Goal: Task Accomplishment & Management: Manage account settings

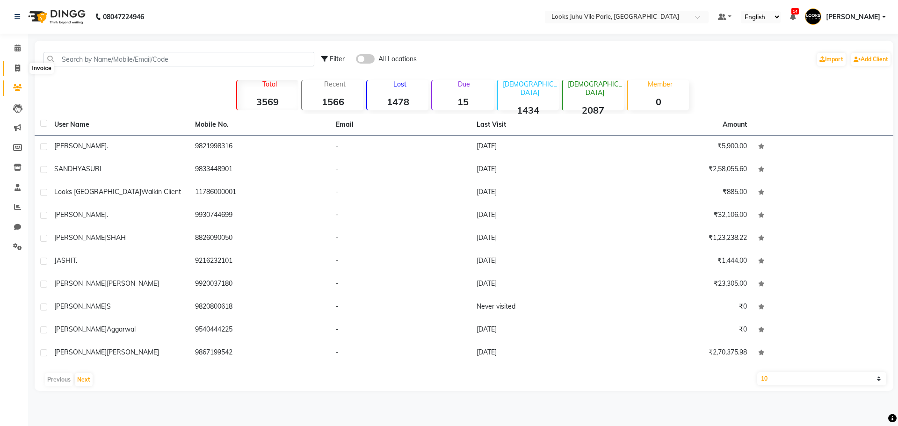
click at [19, 65] on icon at bounding box center [17, 68] width 5 height 7
select select "service"
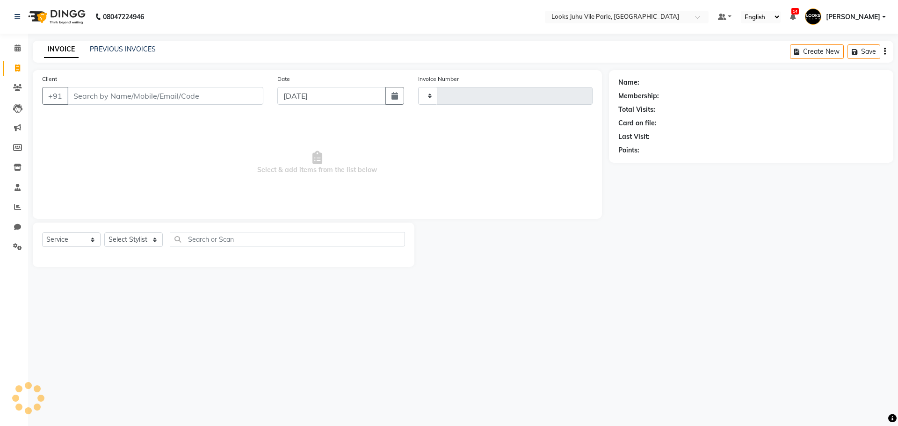
type input "6177"
select select "8269"
click at [62, 244] on select "Select Service Product Membership Package Voucher Prepaid Gift Card" at bounding box center [71, 239] width 58 height 14
click at [42, 232] on select "Select Service Product Membership Package Voucher Prepaid Gift Card" at bounding box center [71, 239] width 58 height 14
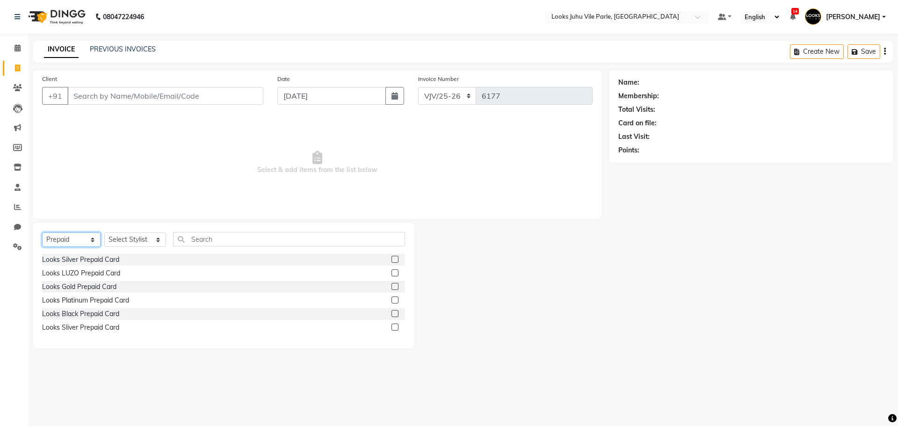
click at [56, 241] on select "Select Service Product Membership Package Voucher Prepaid Gift Card" at bounding box center [71, 239] width 58 height 14
click at [42, 232] on select "Select Service Product Membership Package Voucher Prepaid Gift Card" at bounding box center [71, 239] width 58 height 14
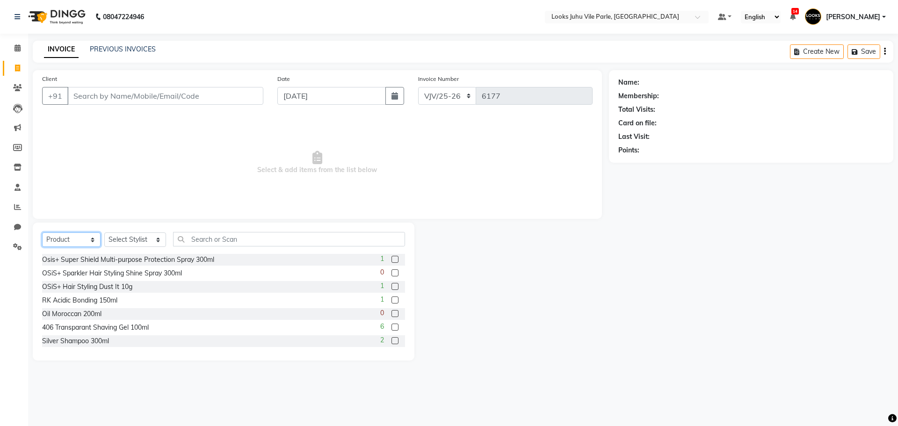
click at [82, 241] on select "Select Service Product Membership Package Voucher Prepaid Gift Card" at bounding box center [71, 239] width 58 height 14
select select "P"
click at [42, 232] on select "Select Service Product Membership Package Voucher Prepaid Gift Card" at bounding box center [71, 239] width 58 height 14
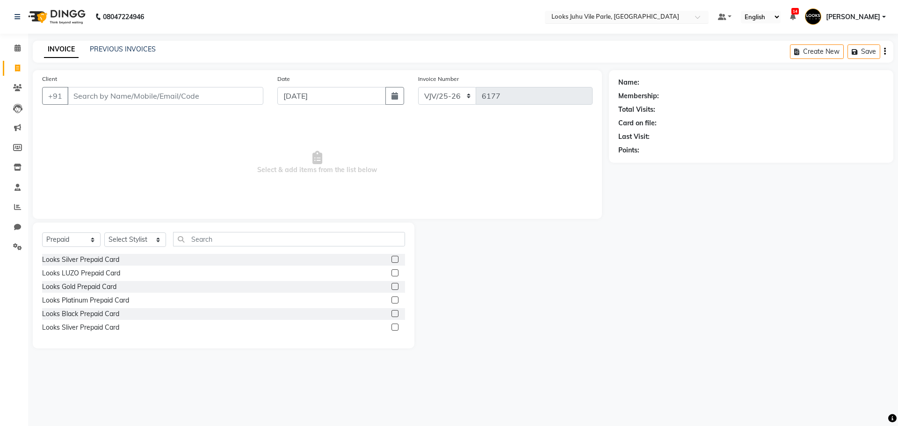
click at [592, 12] on div "× Looks Juhu Vile Parle, Mumbai" at bounding box center [615, 16] width 128 height 9
type input "patel"
click at [560, 30] on span "Looks [GEOGRAPHIC_DATA][PERSON_NAME], [GEOGRAPHIC_DATA]" at bounding box center [618, 36] width 137 height 17
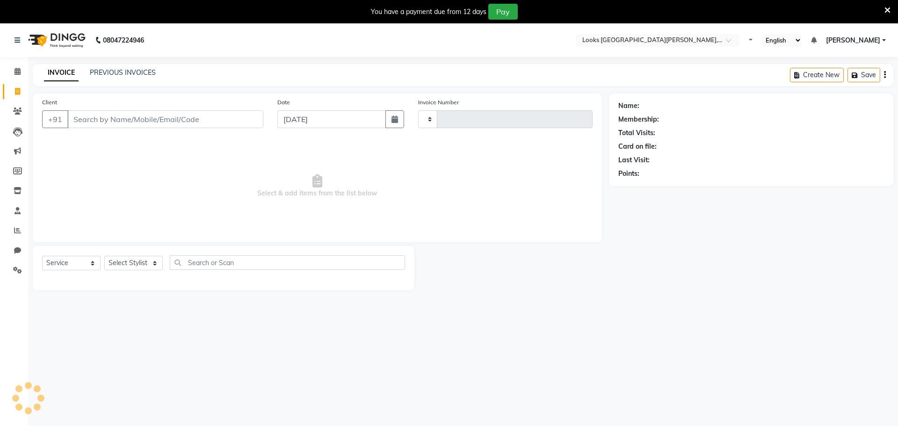
select select "service"
type input "6100"
select select "8940"
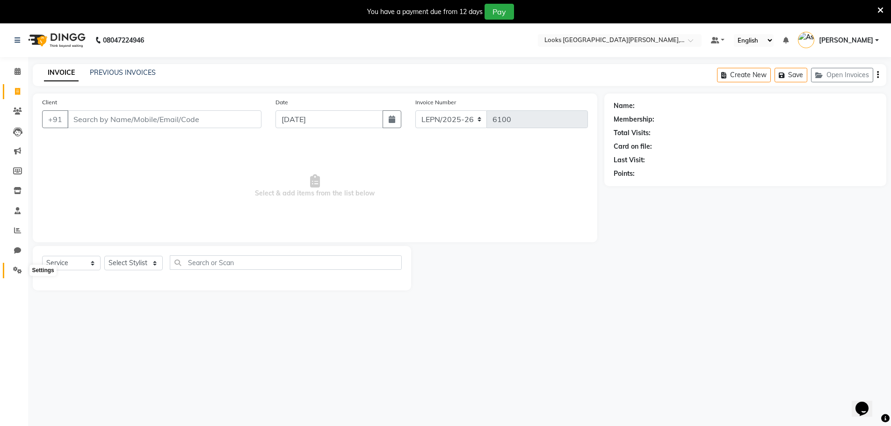
drag, startPoint x: 17, startPoint y: 271, endPoint x: 23, endPoint y: 267, distance: 7.8
click at [17, 271] on icon at bounding box center [17, 270] width 9 height 7
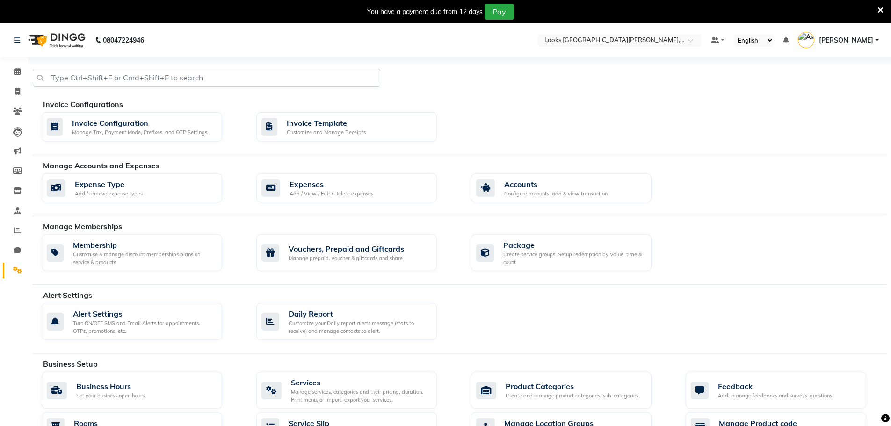
click at [344, 341] on div "Alert Settings Turn ON/OFF SMS and Email Alerts for appointments, OTPs, promoti…" at bounding box center [464, 323] width 859 height 41
click at [345, 329] on div "Customize your Daily report alerts message (stats to receive) and manage contac…" at bounding box center [359, 326] width 141 height 15
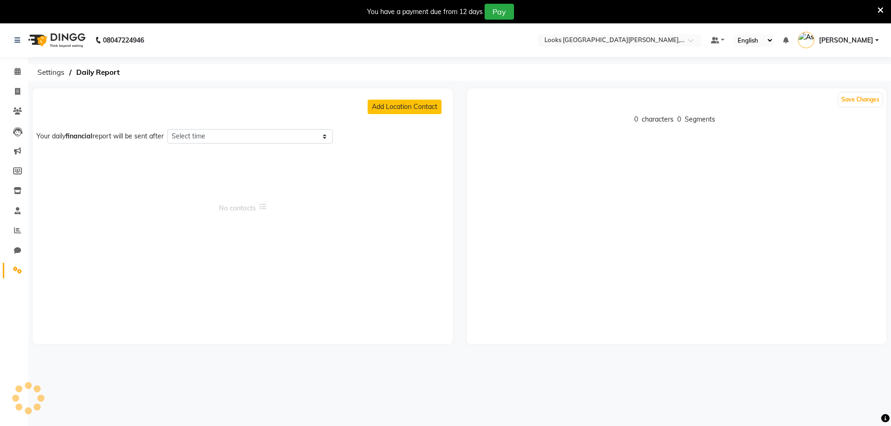
select select "1425"
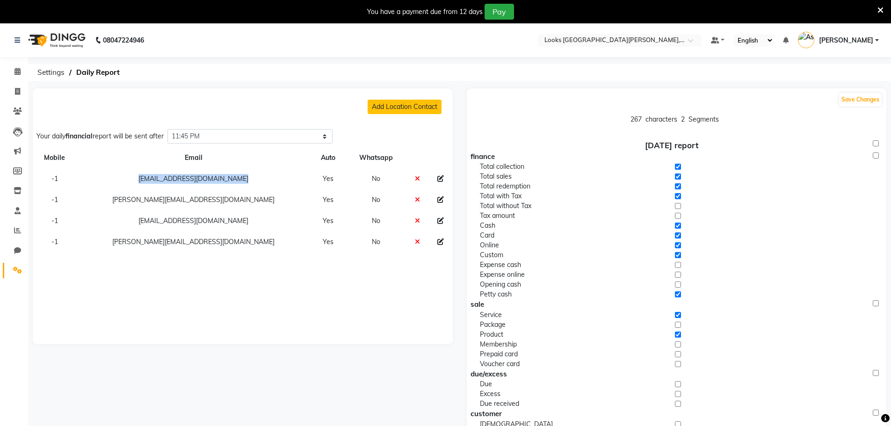
drag, startPoint x: 232, startPoint y: 179, endPoint x: 130, endPoint y: 180, distance: 102.0
click at [130, 180] on td "scorpioameetawalia@yahoo.com" at bounding box center [193, 178] width 234 height 21
copy td "scorpioameetawalia@yahoo.com"
click at [865, 103] on button "Save Changes" at bounding box center [860, 99] width 43 height 13
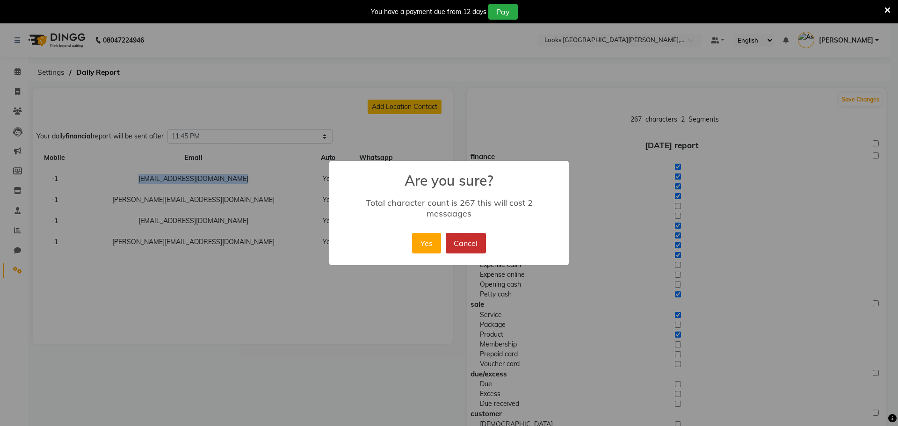
click at [450, 233] on button "Cancel" at bounding box center [466, 243] width 40 height 21
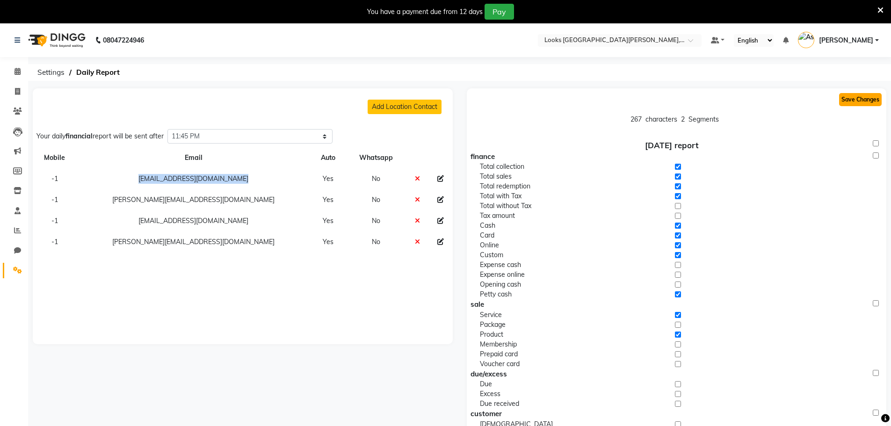
click at [859, 94] on button "Save Changes" at bounding box center [860, 99] width 43 height 13
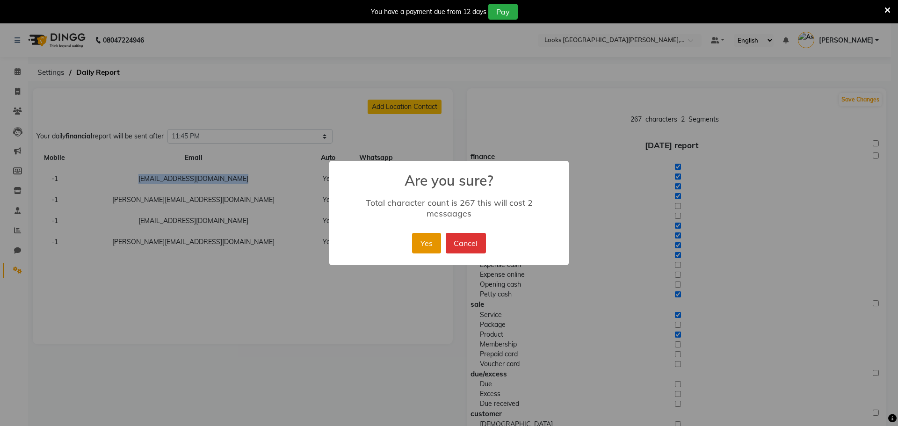
click at [422, 247] on button "Yes" at bounding box center [426, 243] width 29 height 21
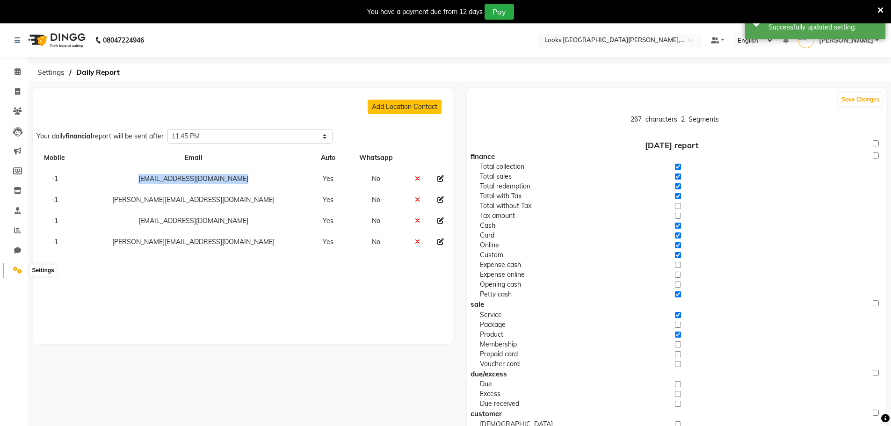
click at [14, 267] on icon at bounding box center [17, 270] width 9 height 7
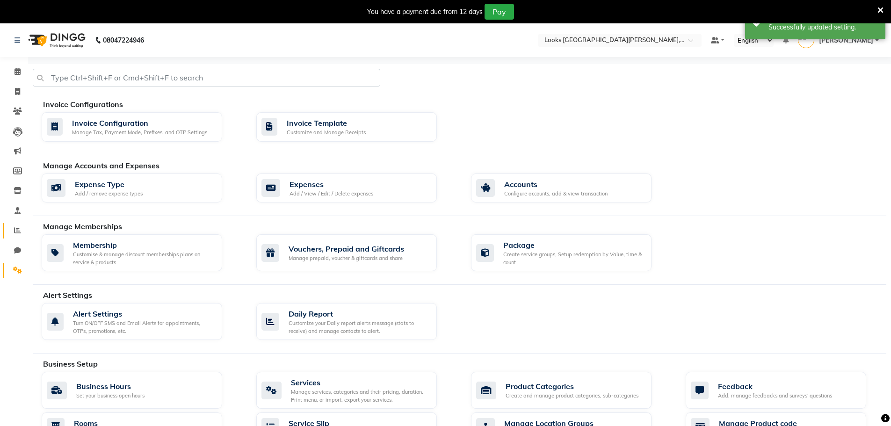
click at [21, 231] on icon at bounding box center [17, 230] width 7 height 7
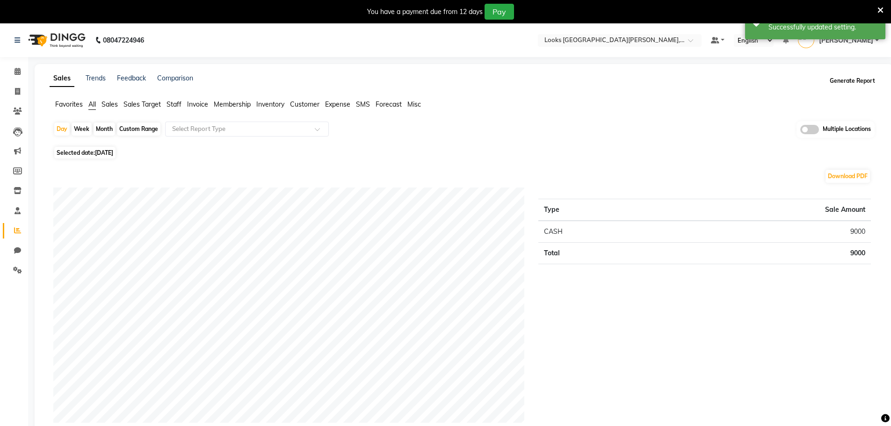
click at [867, 80] on button "Generate Report" at bounding box center [852, 80] width 50 height 13
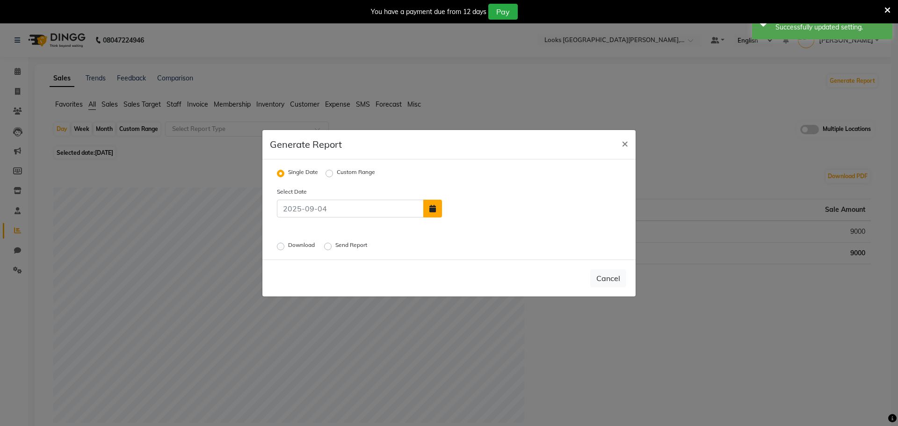
click at [433, 209] on icon "button" at bounding box center [432, 208] width 7 height 7
select select "9"
select select "2025"
click at [454, 192] on div "1" at bounding box center [452, 186] width 15 height 15
type input "01-09-2025"
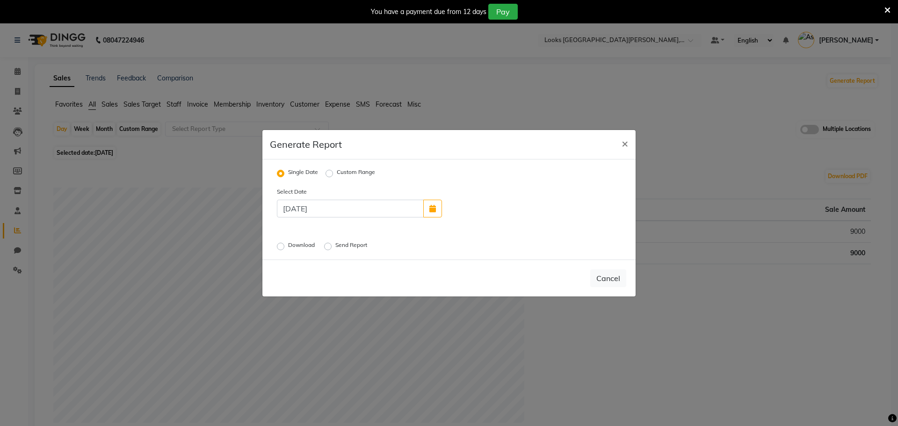
click at [335, 246] on label "Send Report" at bounding box center [352, 246] width 34 height 11
click at [327, 246] on input "Send Report" at bounding box center [329, 246] width 7 height 7
radio input "true"
click at [626, 142] on span "×" at bounding box center [625, 143] width 7 height 14
radio input "false"
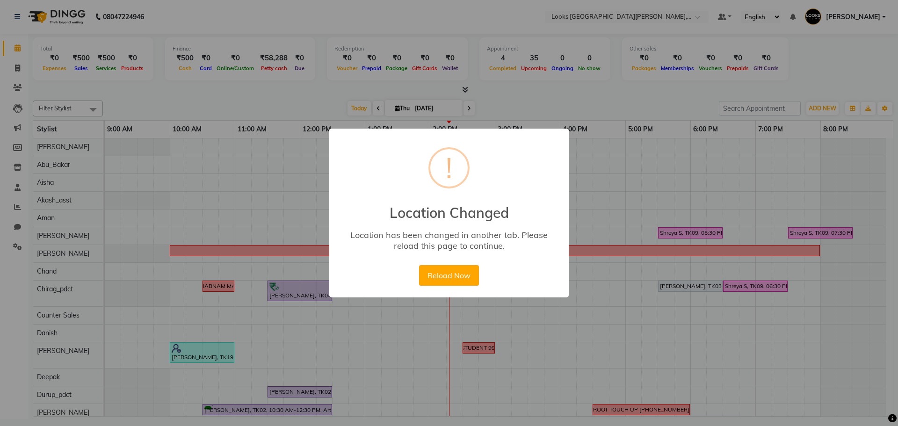
click at [460, 269] on button "Reload Now" at bounding box center [448, 275] width 59 height 21
